Goal: Complete application form

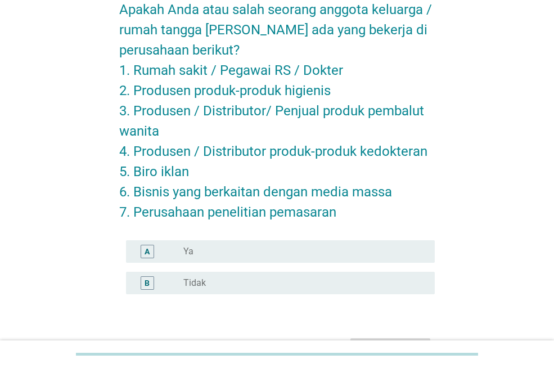
scroll to position [133, 0]
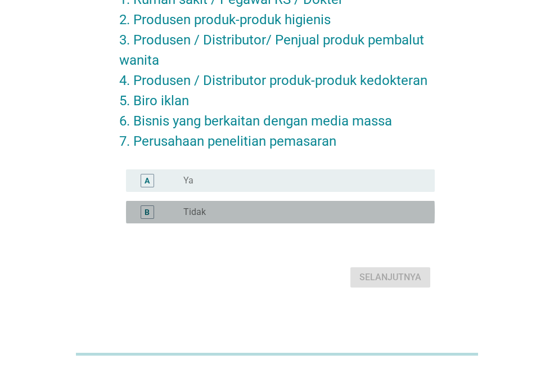
click at [292, 211] on div "radio_button_unchecked Tidak" at bounding box center [299, 211] width 233 height 11
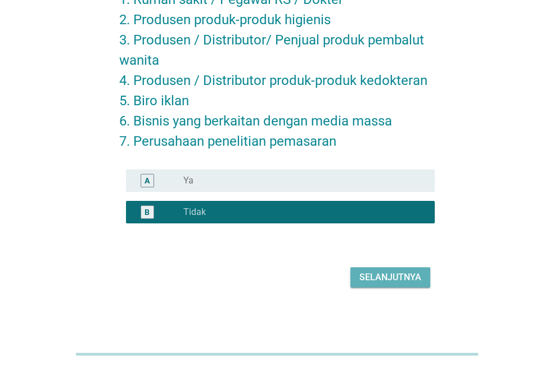
click at [379, 275] on div "Selanjutnya" at bounding box center [390, 276] width 62 height 13
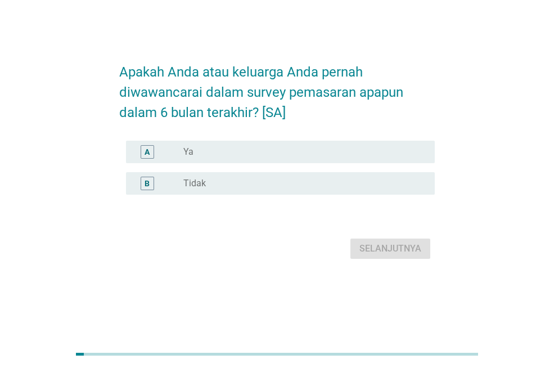
scroll to position [0, 0]
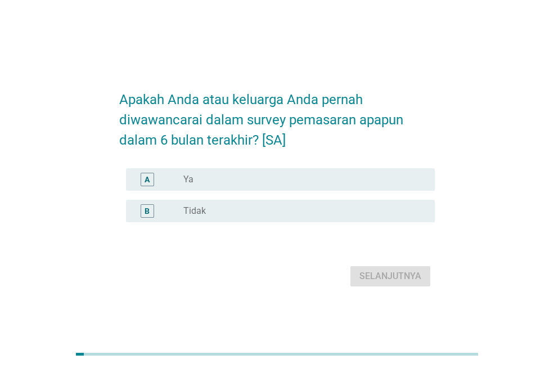
click at [335, 202] on div "B radio_button_unchecked Tidak" at bounding box center [280, 211] width 309 height 22
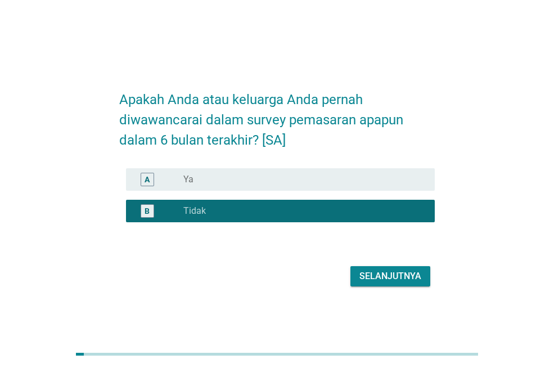
click at [371, 275] on div "Selanjutnya" at bounding box center [390, 275] width 62 height 13
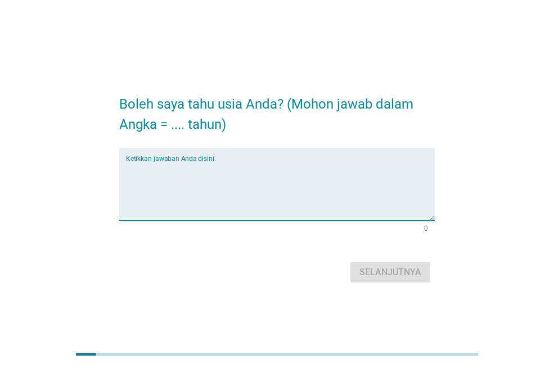
click at [334, 173] on textarea "Ketikkan jawaban Anda disini." at bounding box center [280, 190] width 309 height 59
type textarea "28"
click at [410, 268] on div "Selanjutnya" at bounding box center [390, 271] width 62 height 13
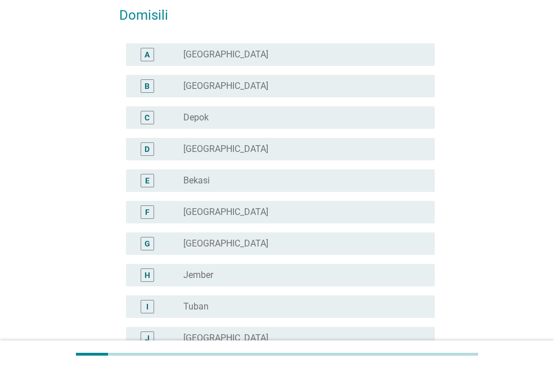
click at [275, 206] on div "radio_button_unchecked [GEOGRAPHIC_DATA]" at bounding box center [299, 211] width 233 height 11
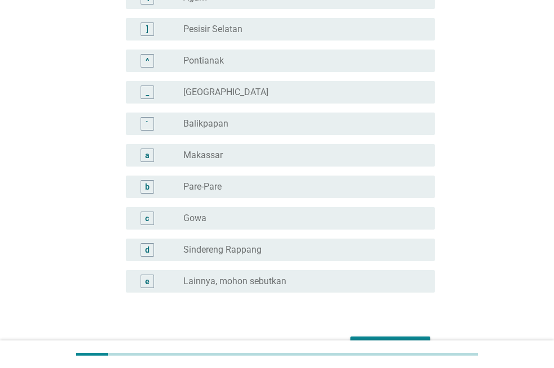
scroll to position [1032, 0]
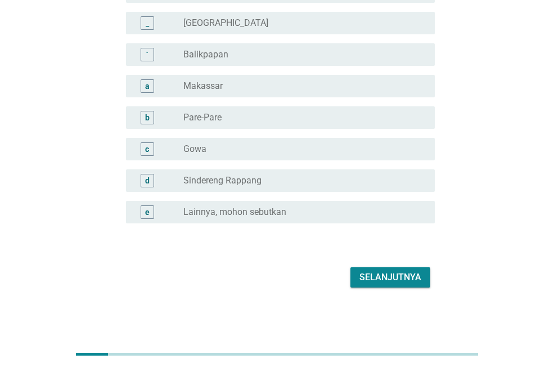
click at [393, 278] on div "Selanjutnya" at bounding box center [390, 276] width 62 height 13
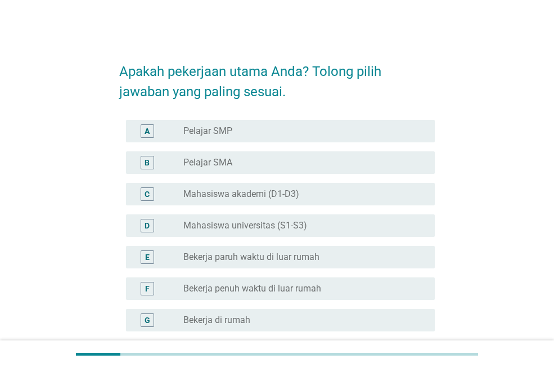
click at [305, 221] on label "Mahasiswa universitas (S1-S3)" at bounding box center [245, 225] width 124 height 11
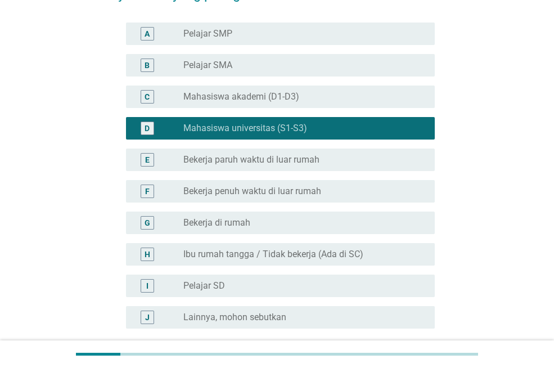
scroll to position [202, 0]
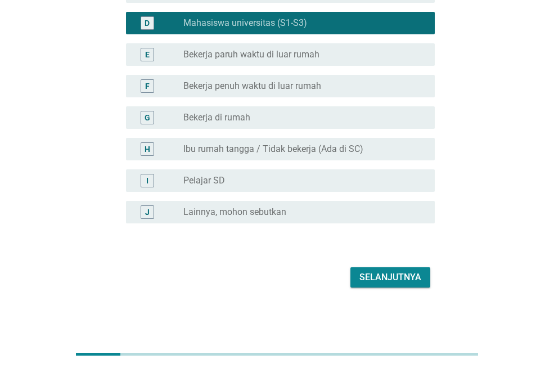
click at [393, 271] on div "Selanjutnya" at bounding box center [390, 276] width 62 height 13
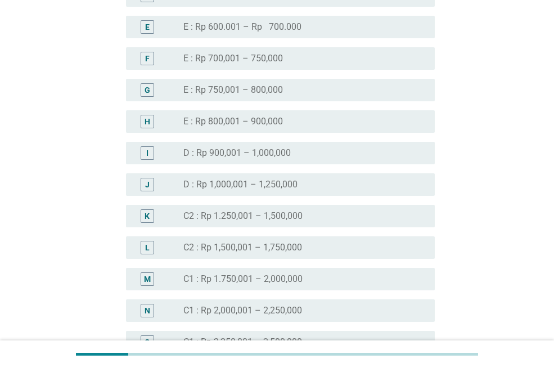
scroll to position [674, 0]
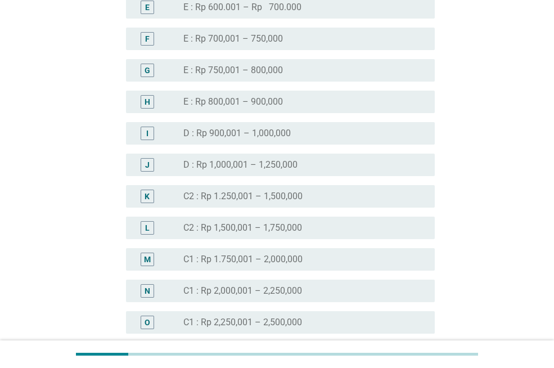
click at [219, 288] on label "C1 : Rp 2,000,001 – 2,250,000" at bounding box center [242, 290] width 119 height 11
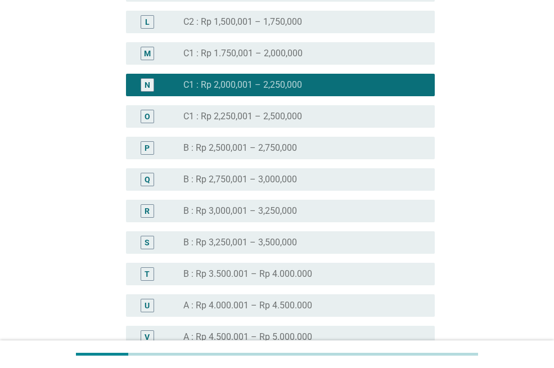
scroll to position [899, 0]
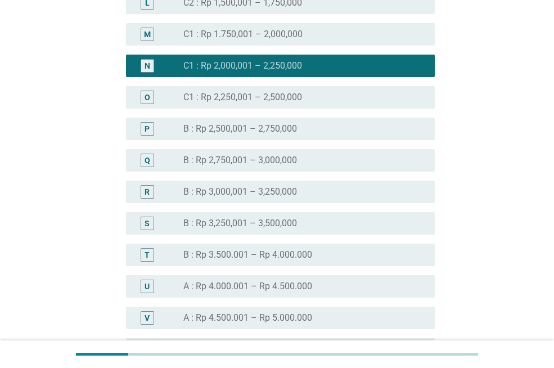
click at [264, 132] on label "B : Rp 2,500,001 – 2,750,000" at bounding box center [240, 128] width 114 height 11
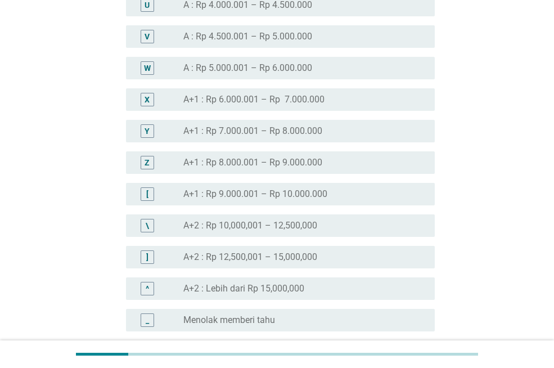
scroll to position [1288, 0]
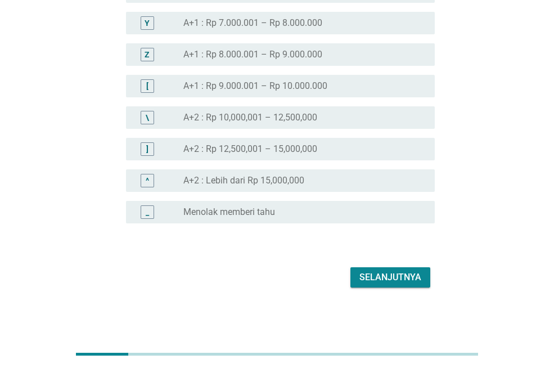
click at [414, 283] on div "Selanjutnya" at bounding box center [390, 276] width 62 height 13
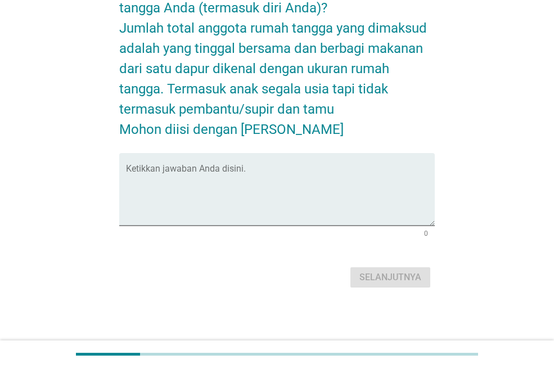
scroll to position [0, 0]
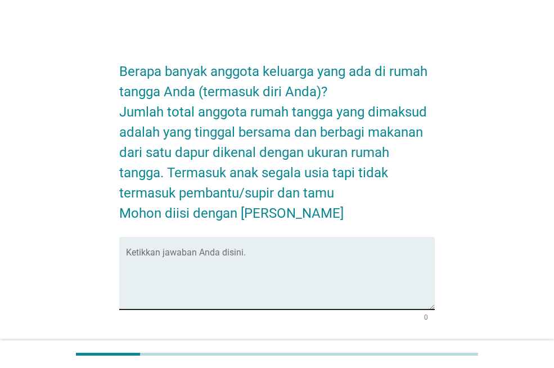
click at [370, 269] on textarea "Ketikkan jawaban Anda disini." at bounding box center [280, 279] width 309 height 59
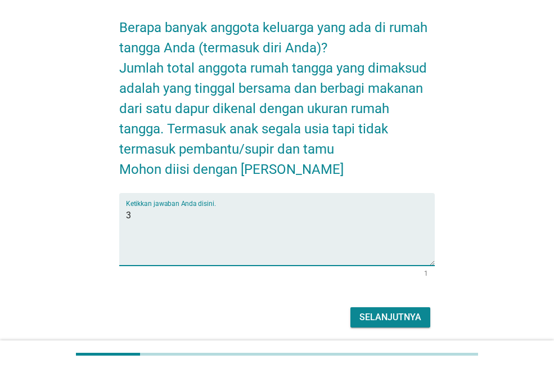
scroll to position [84, 0]
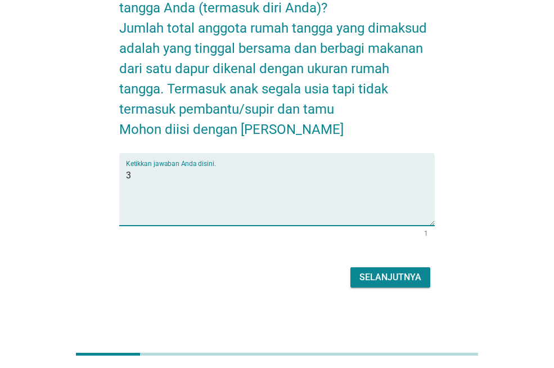
type textarea "3"
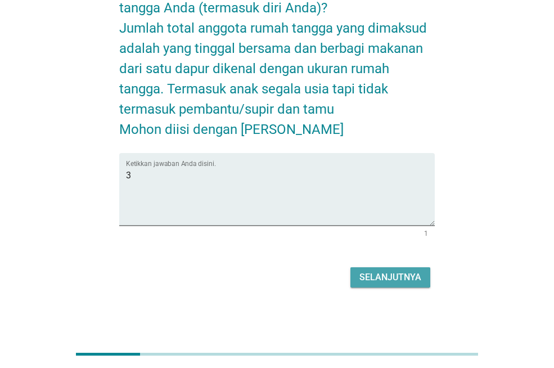
click at [379, 270] on div "Selanjutnya" at bounding box center [390, 276] width 62 height 13
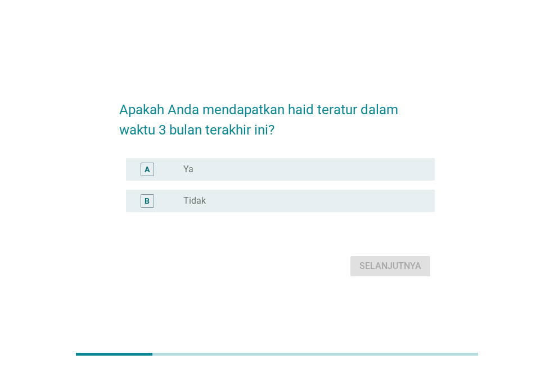
click at [291, 174] on div "radio_button_unchecked Ya" at bounding box center [299, 169] width 233 height 11
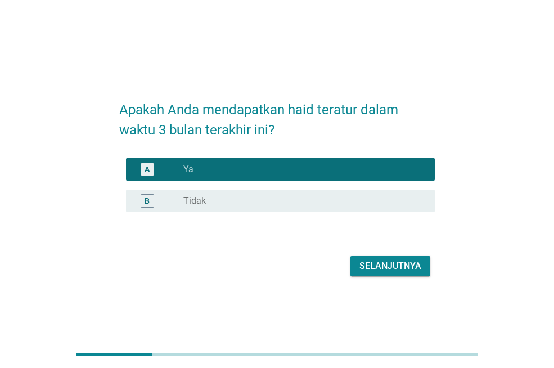
click at [363, 266] on div "Selanjutnya" at bounding box center [390, 265] width 62 height 13
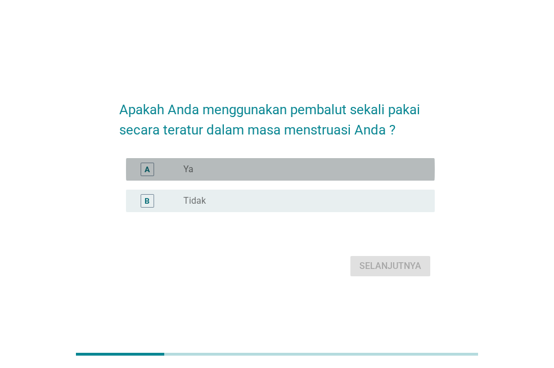
click at [295, 167] on div "radio_button_unchecked Ya" at bounding box center [299, 169] width 233 height 11
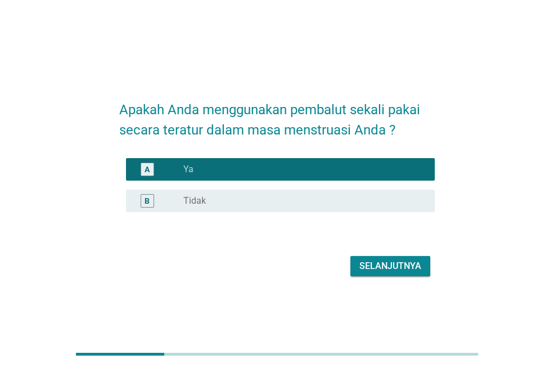
click at [374, 266] on div "Selanjutnya" at bounding box center [390, 265] width 62 height 13
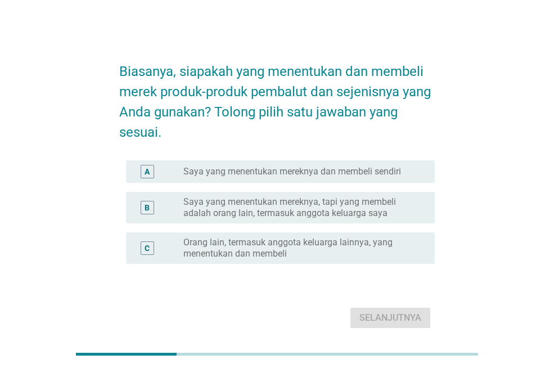
click at [327, 171] on label "Saya yang menentukan mereknya dan membeli sendiri" at bounding box center [292, 171] width 218 height 11
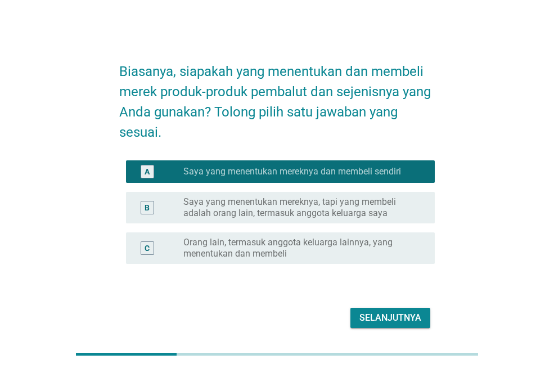
click at [359, 315] on div "Selanjutnya" at bounding box center [390, 317] width 62 height 13
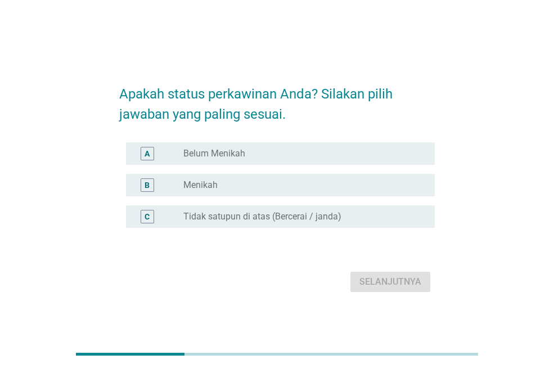
click at [287, 154] on div "radio_button_unchecked Belum Menikah" at bounding box center [299, 153] width 233 height 11
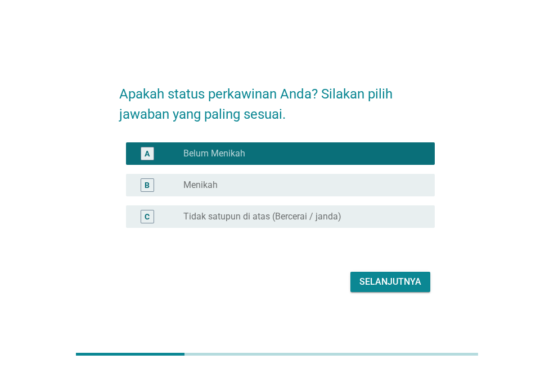
click at [363, 274] on button "Selanjutnya" at bounding box center [390, 281] width 80 height 20
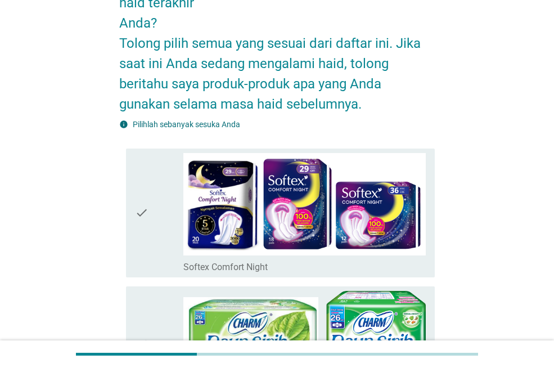
scroll to position [169, 0]
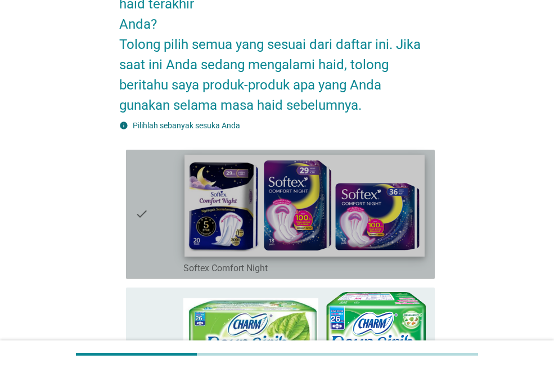
click at [335, 216] on img at bounding box center [303, 205] width 239 height 102
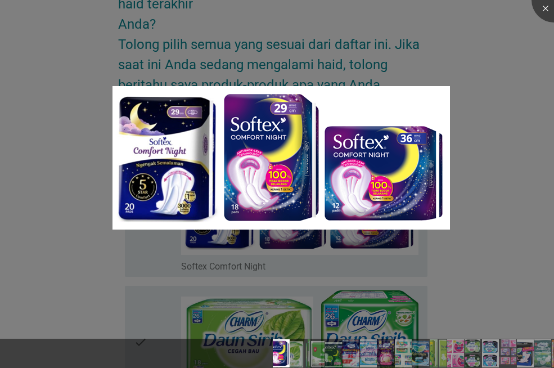
click at [487, 232] on div at bounding box center [277, 184] width 554 height 368
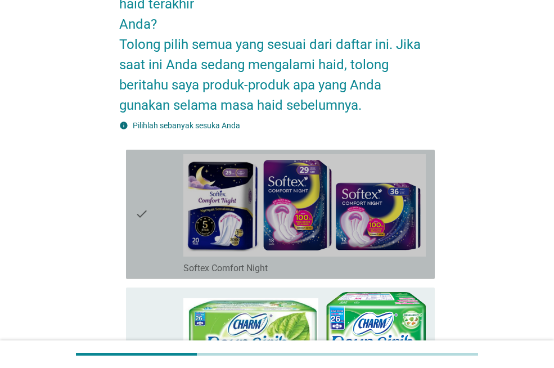
click at [140, 214] on icon "check" at bounding box center [141, 214] width 13 height 120
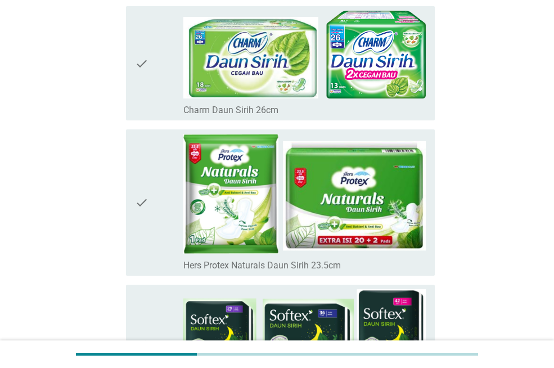
scroll to position [674, 0]
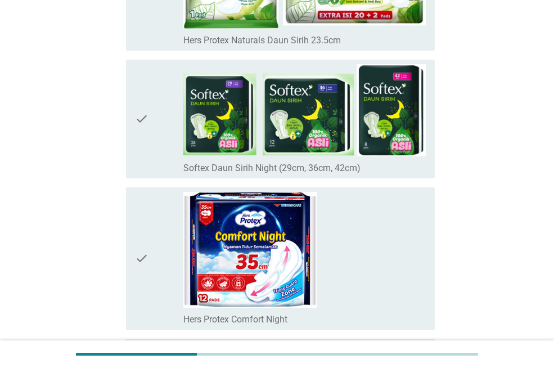
click at [142, 117] on icon "check" at bounding box center [141, 119] width 13 height 110
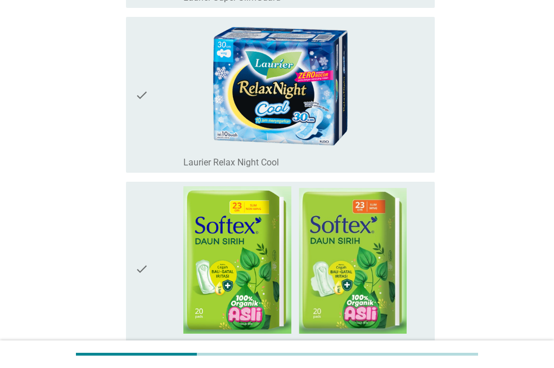
scroll to position [1461, 0]
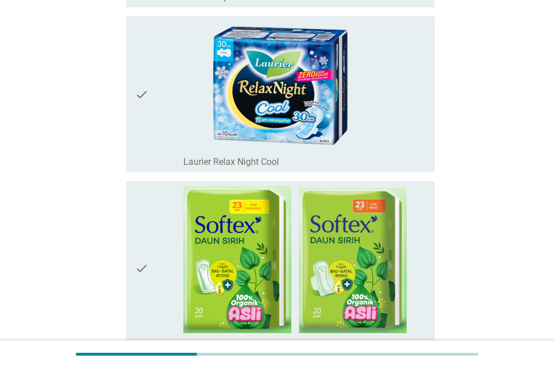
click at [149, 259] on div "check" at bounding box center [159, 267] width 48 height 165
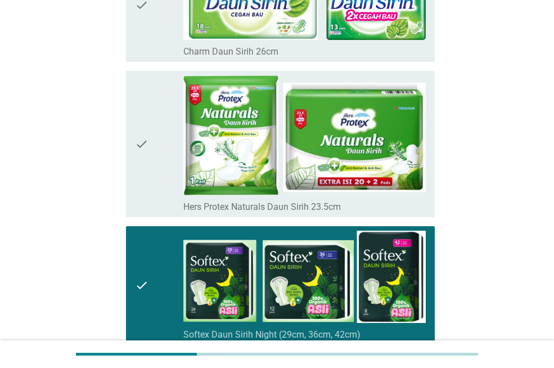
scroll to position [506, 0]
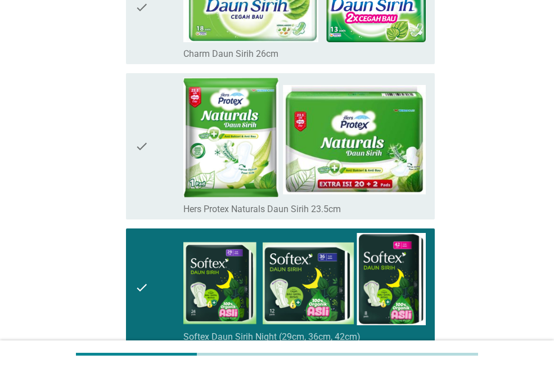
click at [155, 276] on div "check" at bounding box center [159, 288] width 48 height 110
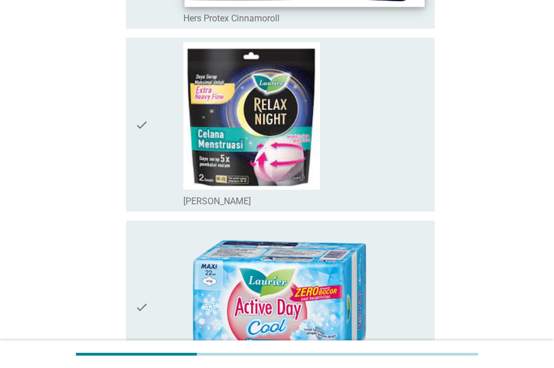
scroll to position [3709, 0]
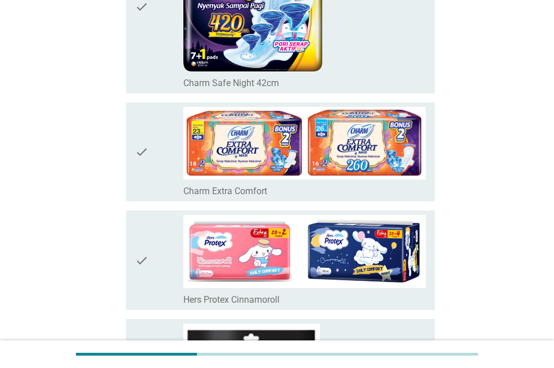
click at [165, 256] on div "check" at bounding box center [159, 260] width 48 height 91
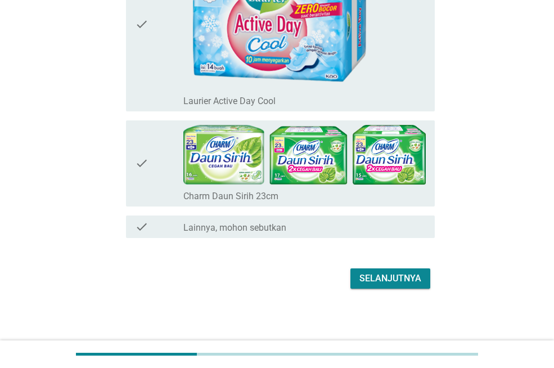
scroll to position [4275, 0]
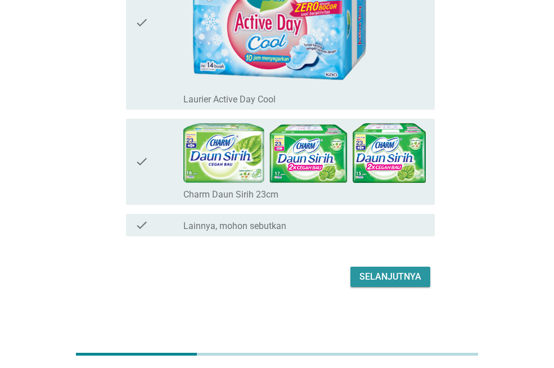
click at [396, 276] on div "Selanjutnya" at bounding box center [390, 276] width 62 height 13
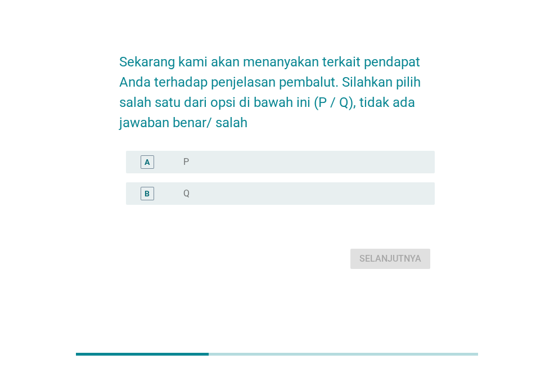
scroll to position [0, 0]
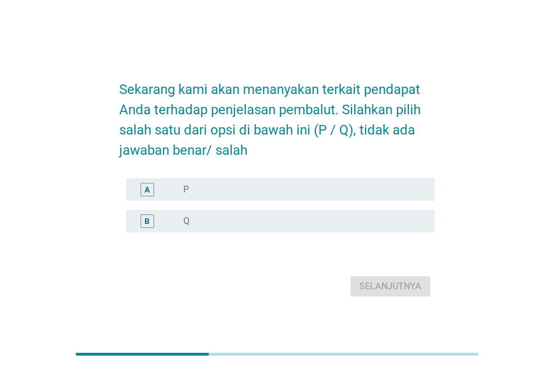
click at [298, 189] on div "radio_button_unchecked P" at bounding box center [299, 189] width 233 height 11
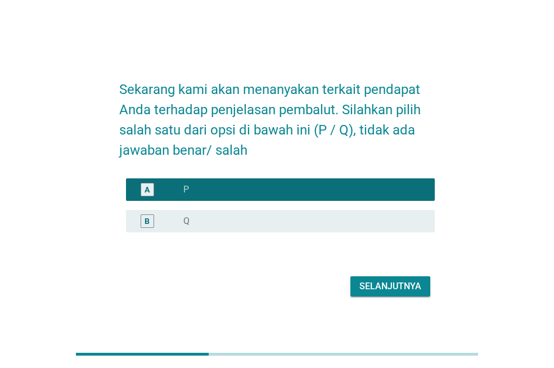
click at [380, 293] on button "Selanjutnya" at bounding box center [390, 286] width 80 height 20
